Goal: Information Seeking & Learning: Compare options

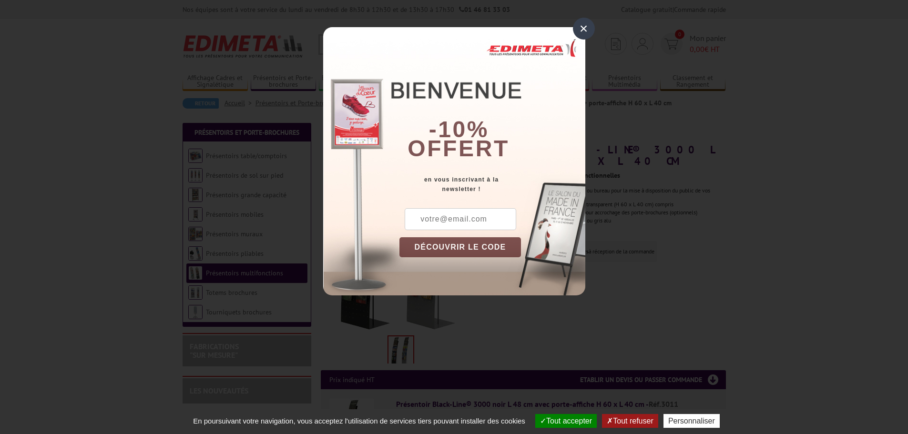
click at [585, 25] on div "×" at bounding box center [584, 29] width 22 height 22
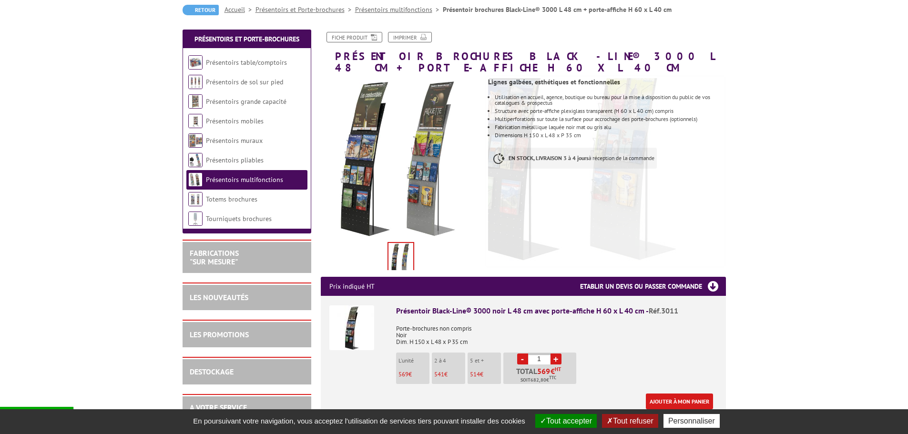
scroll to position [95, 0]
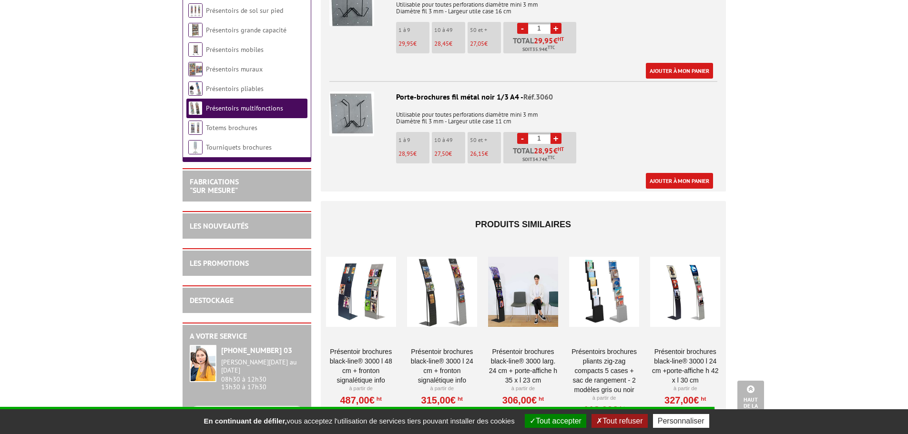
scroll to position [811, 0]
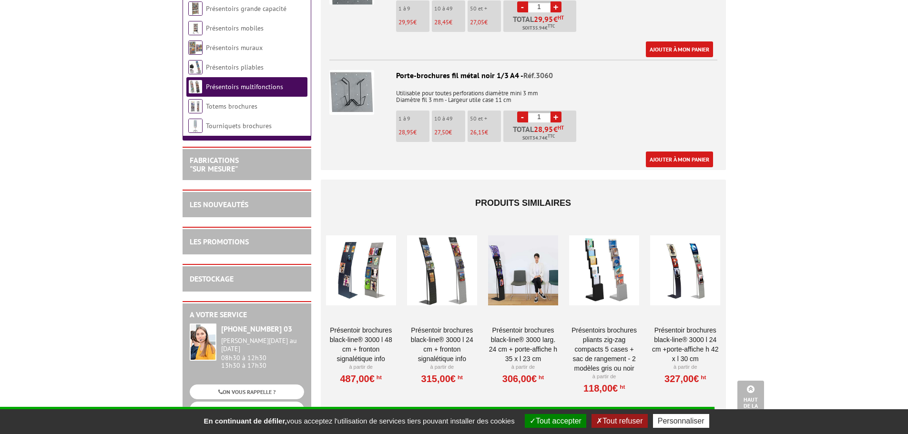
click at [351, 274] on div at bounding box center [361, 270] width 70 height 95
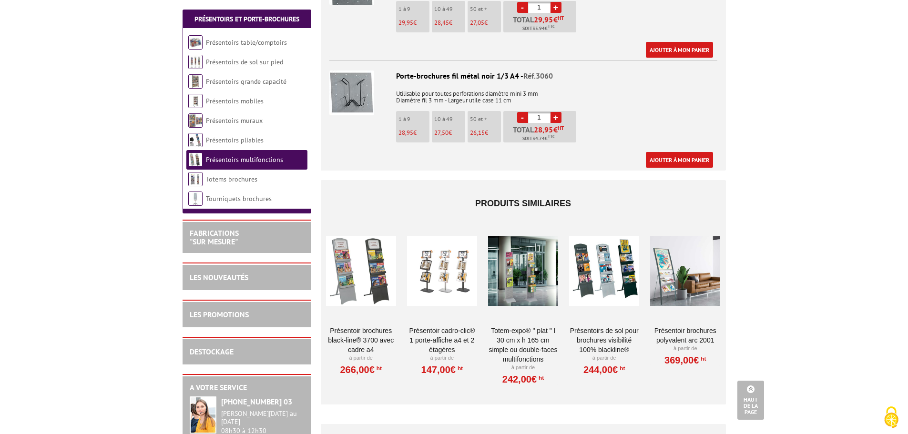
scroll to position [811, 0]
click at [664, 264] on div at bounding box center [685, 270] width 70 height 95
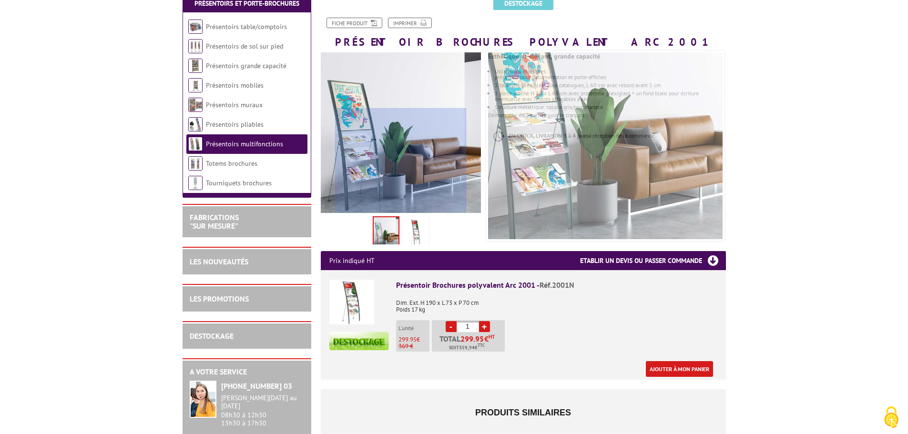
scroll to position [334, 0]
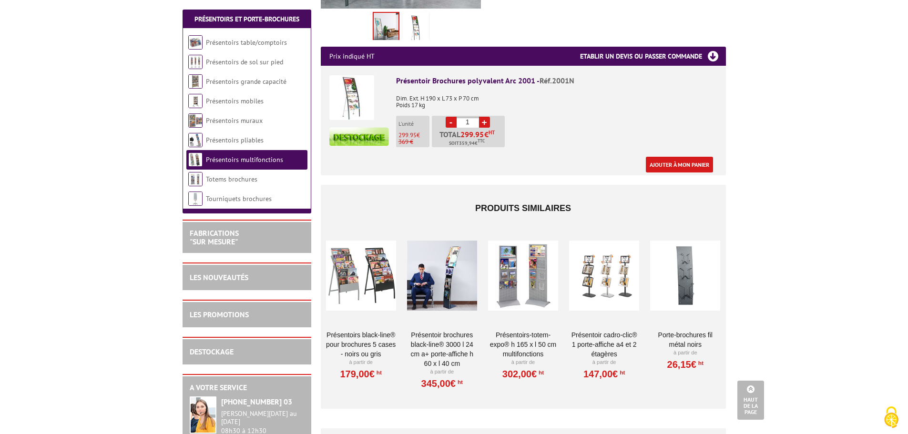
click at [509, 271] on div at bounding box center [523, 275] width 70 height 95
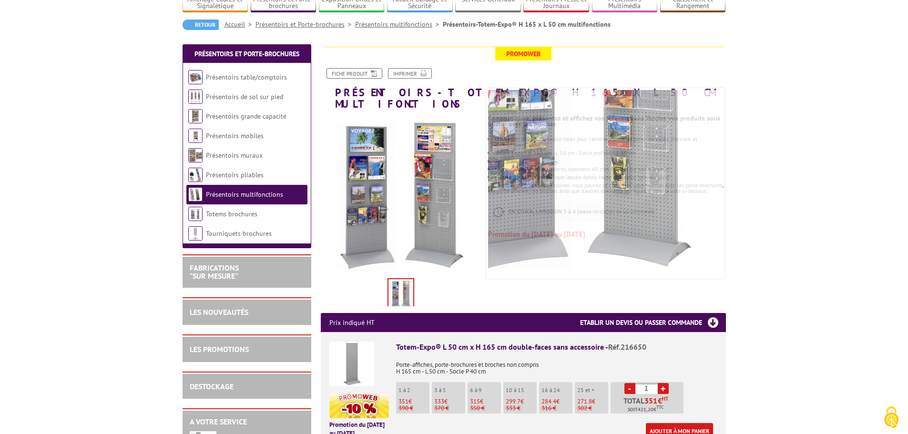
scroll to position [95, 0]
